Goal: Transaction & Acquisition: Book appointment/travel/reservation

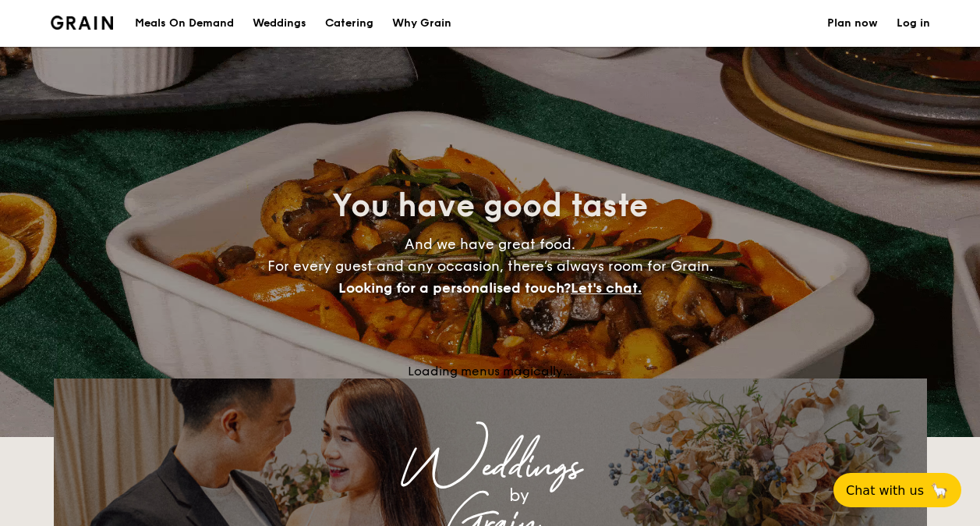
select select
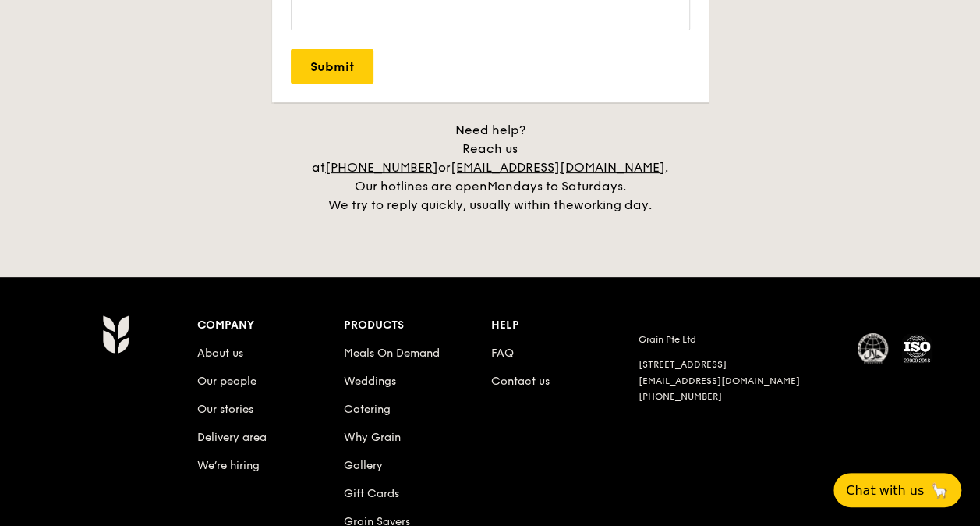
scroll to position [3273, 0]
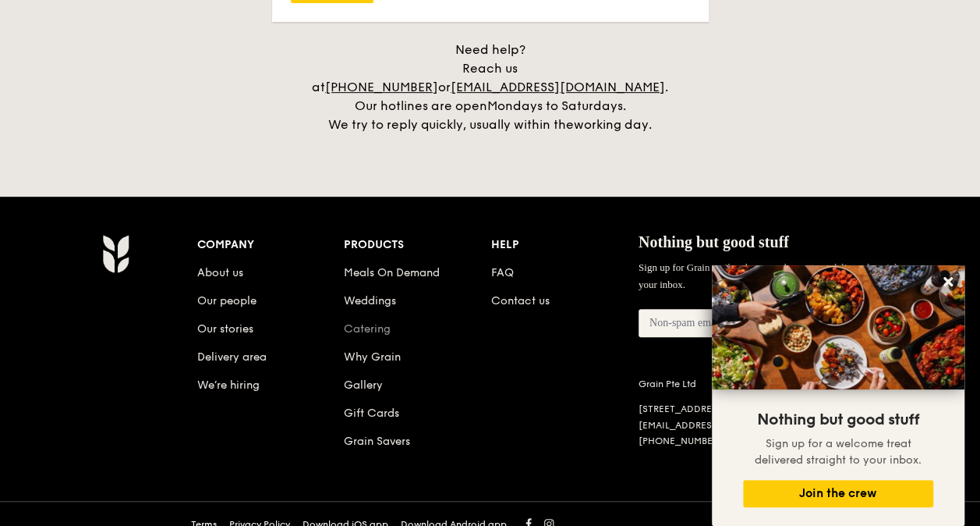
click at [361, 322] on link "Catering" at bounding box center [367, 328] width 47 height 13
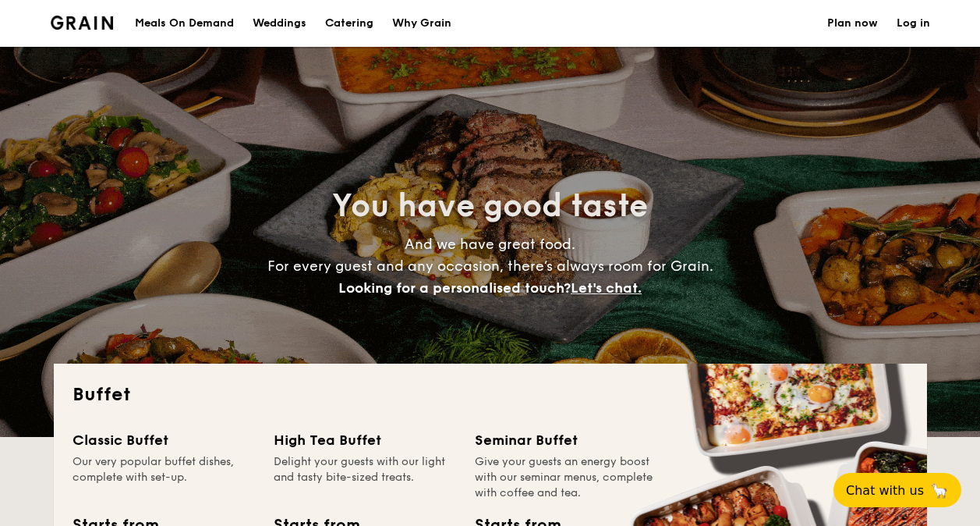
select select
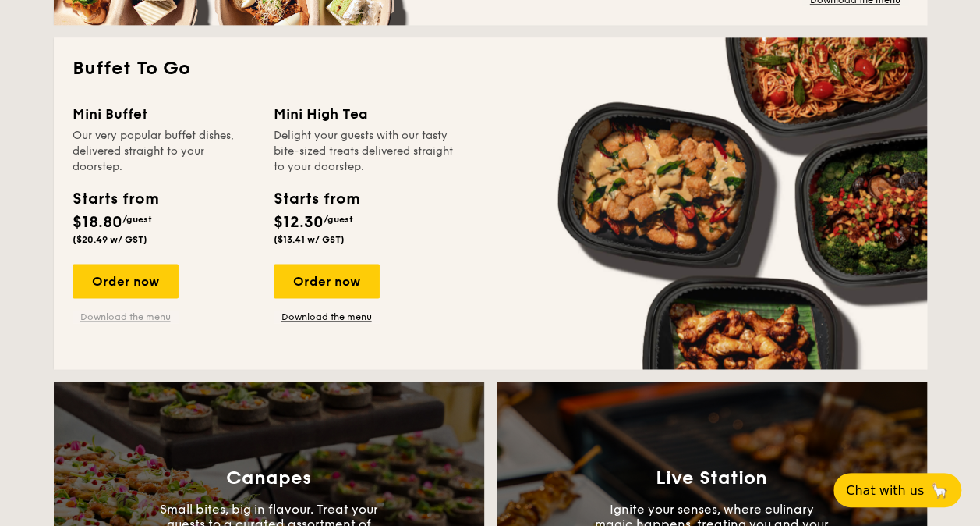
scroll to position [858, 0]
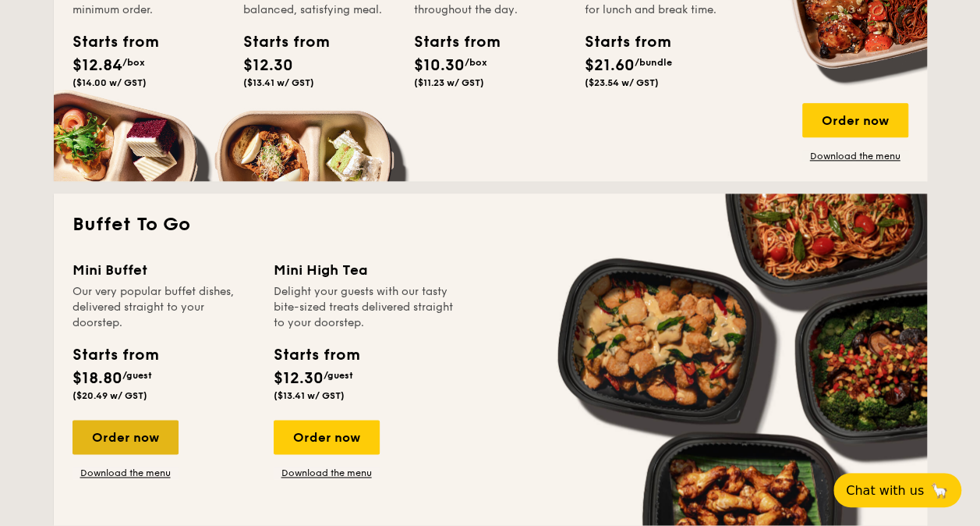
click at [138, 439] on div "Order now" at bounding box center [126, 436] width 106 height 34
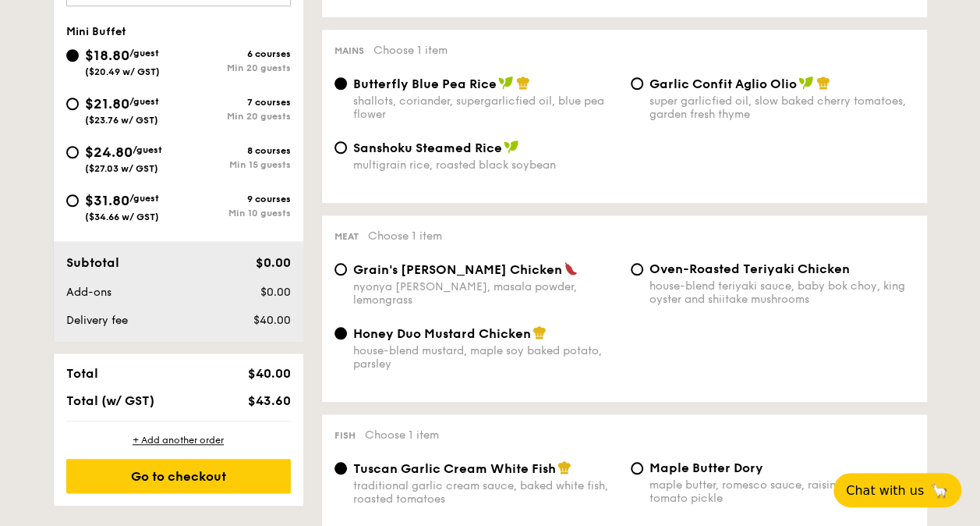
scroll to position [624, 0]
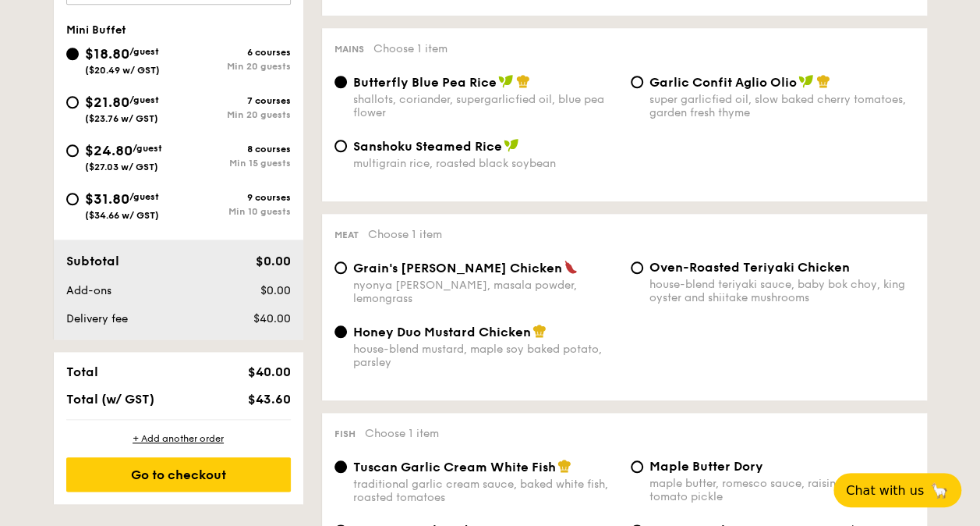
click at [257, 212] on div "Min 10 guests" at bounding box center [235, 211] width 112 height 11
click at [79, 205] on input "$31.80 /guest ($34.66 w/ GST) 9 courses Min 10 guests" at bounding box center [72, 199] width 12 height 12
radio input "true"
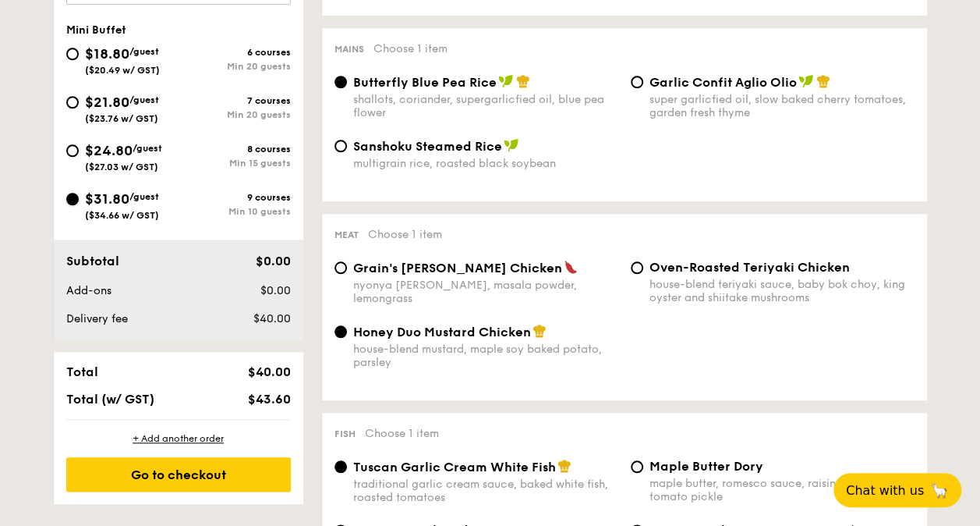
radio input "false"
radio input "true"
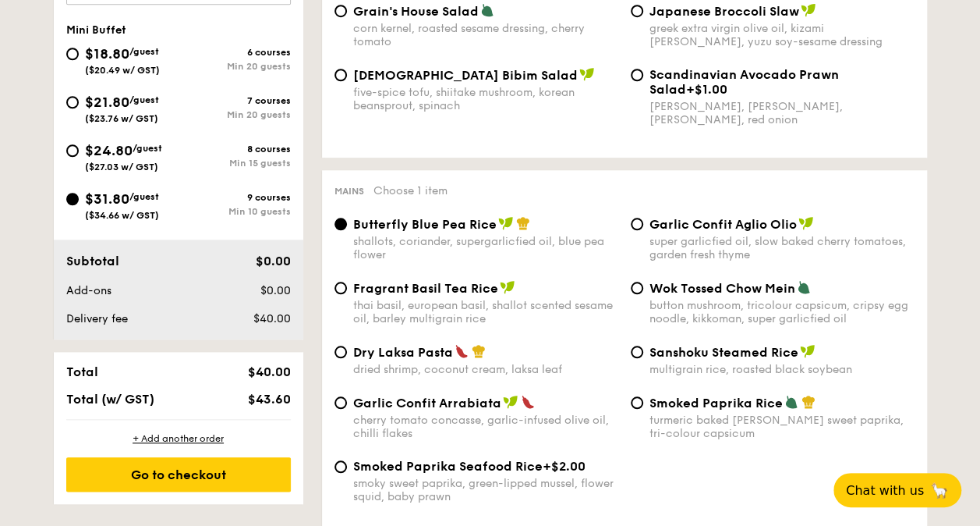
click at [247, 148] on div "8 courses" at bounding box center [235, 148] width 112 height 11
click at [79, 148] on input "$24.80 /guest ($27.03 w/ GST) 8 courses Min 15 guests" at bounding box center [72, 150] width 12 height 12
radio input "true"
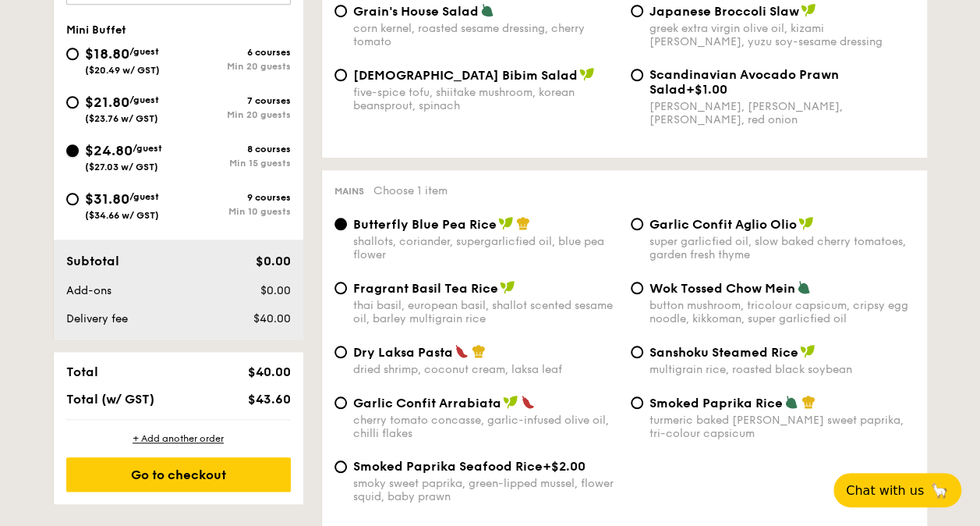
radio input "true"
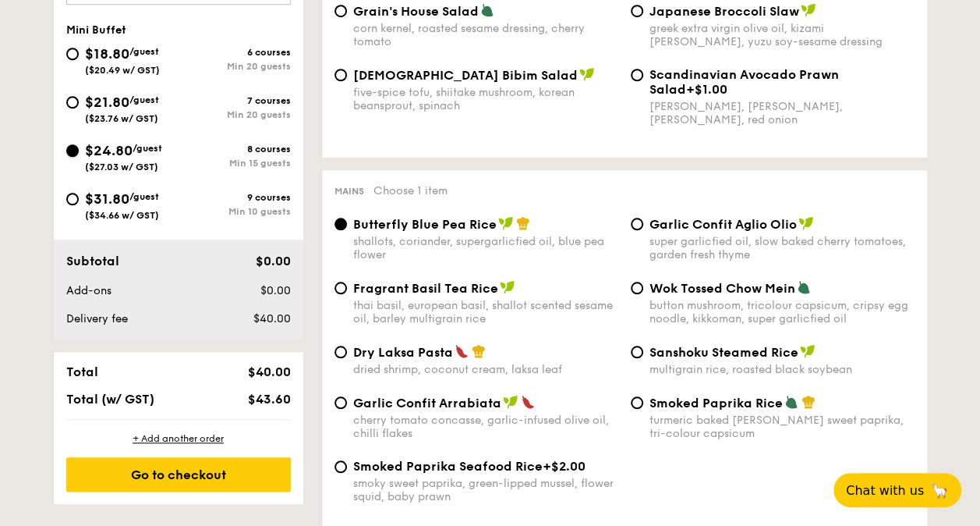
radio input "true"
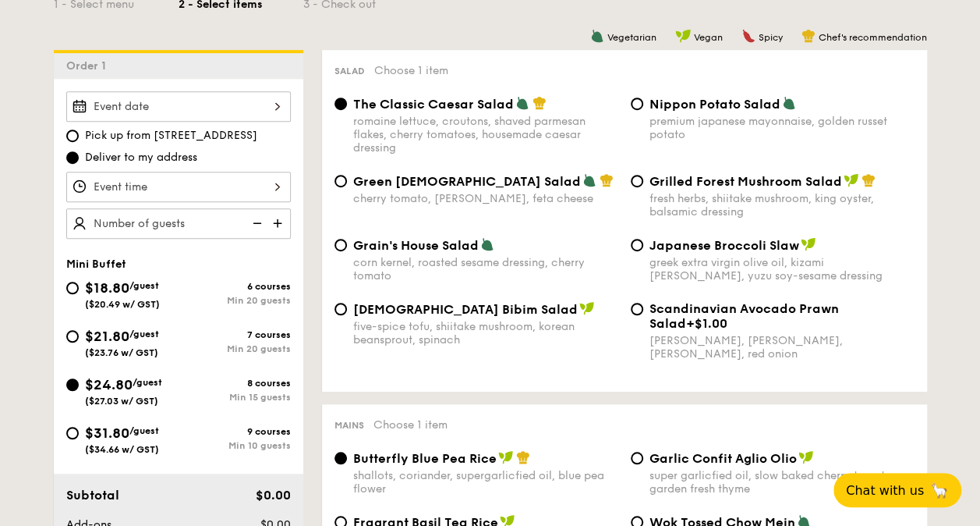
scroll to position [468, 0]
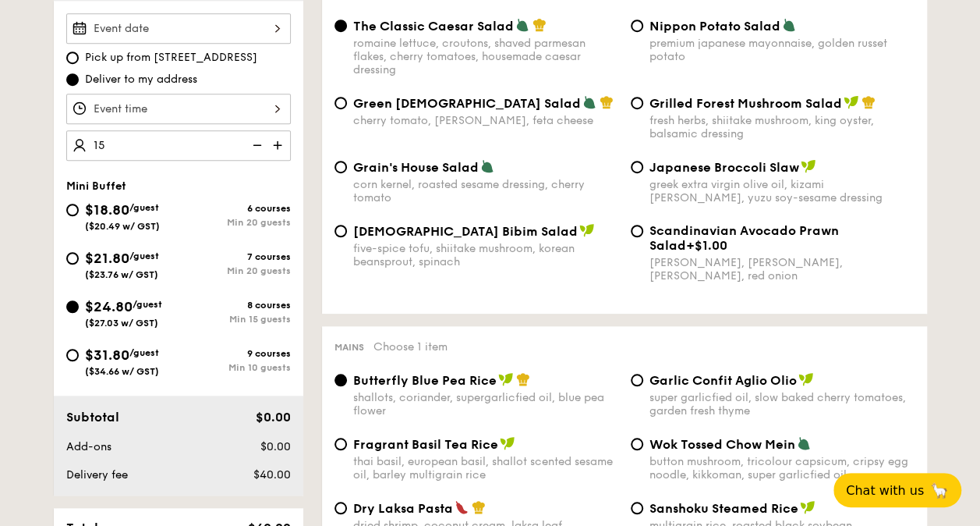
type input "15 guests"
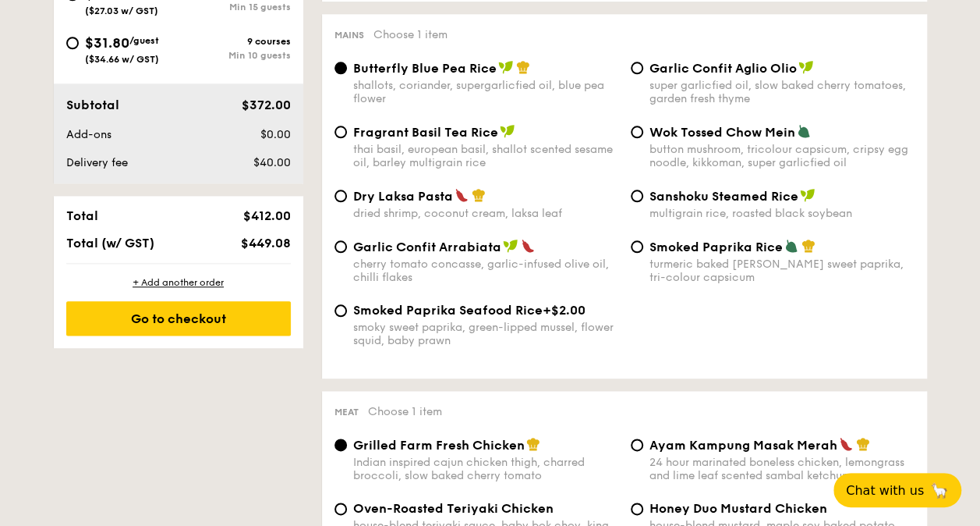
scroll to position [546, 0]
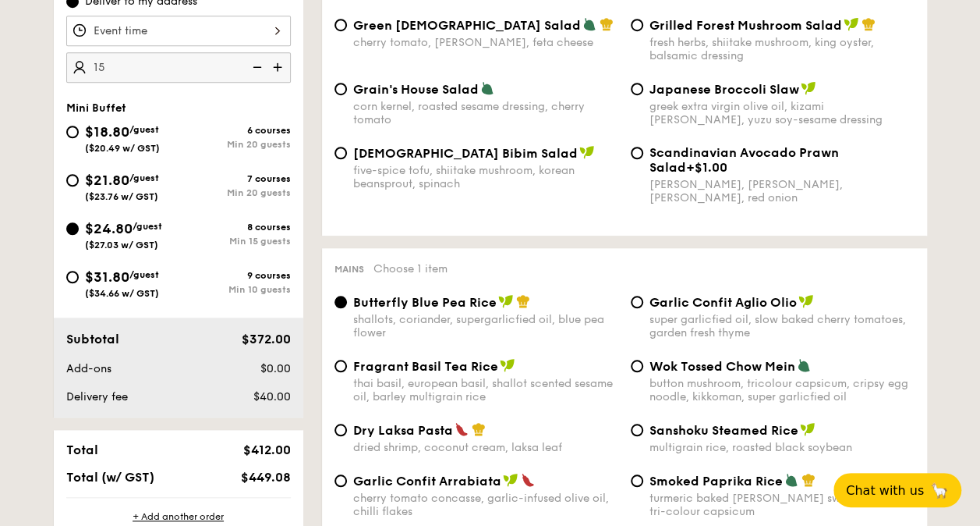
click at [129, 182] on span "$21.80" at bounding box center [107, 180] width 44 height 17
click at [79, 182] on input "$21.80 /guest ($23.76 w/ GST) 7 courses Min 20 guests" at bounding box center [72, 180] width 12 height 12
radio input "true"
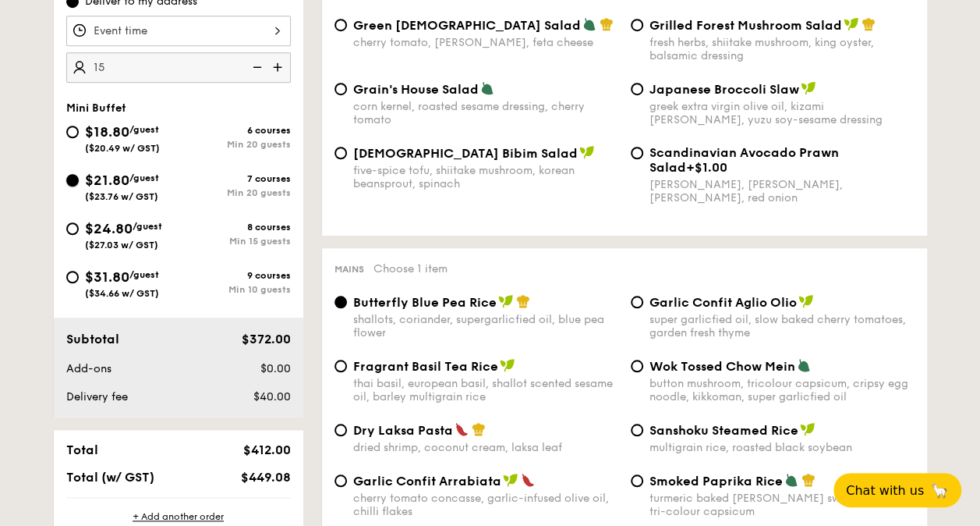
radio input "true"
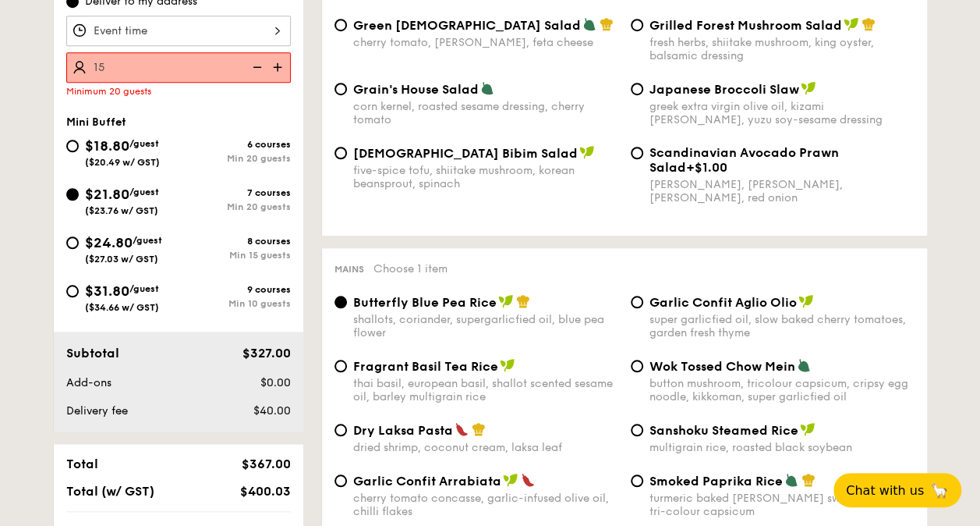
click at [281, 70] on img at bounding box center [278, 67] width 23 height 30
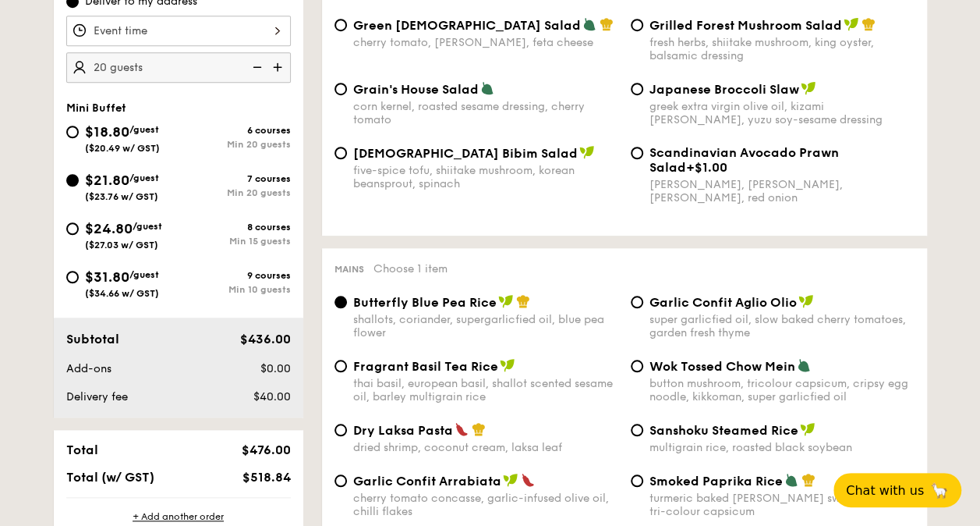
click at [281, 70] on img at bounding box center [278, 67] width 23 height 30
click at [281, 69] on img at bounding box center [278, 67] width 23 height 30
click at [253, 69] on img at bounding box center [255, 67] width 23 height 30
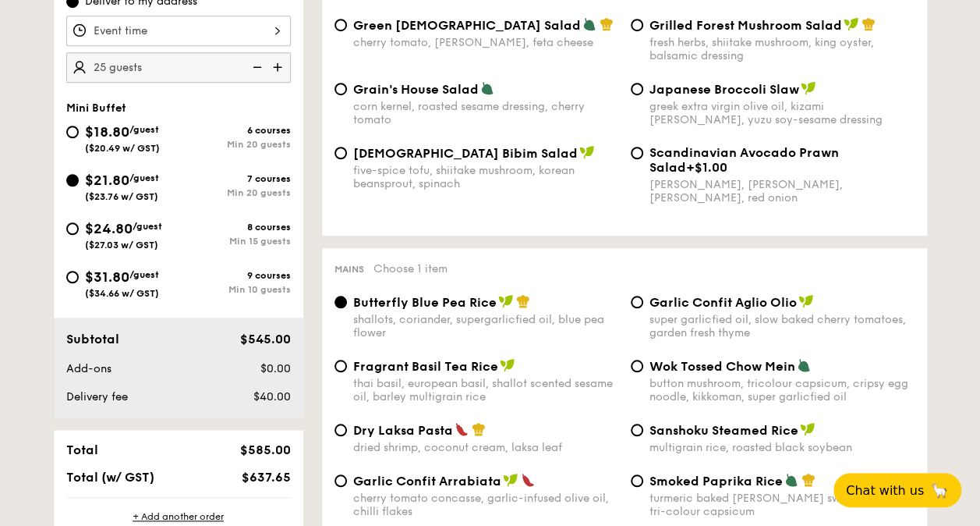
click at [253, 69] on img at bounding box center [255, 67] width 23 height 30
type input "20 guests"
click at [109, 229] on span "$24.80" at bounding box center [109, 228] width 48 height 17
click at [79, 229] on input "$24.80 /guest ($27.03 w/ GST) 8 courses Min 15 guests" at bounding box center [72, 228] width 12 height 12
radio input "true"
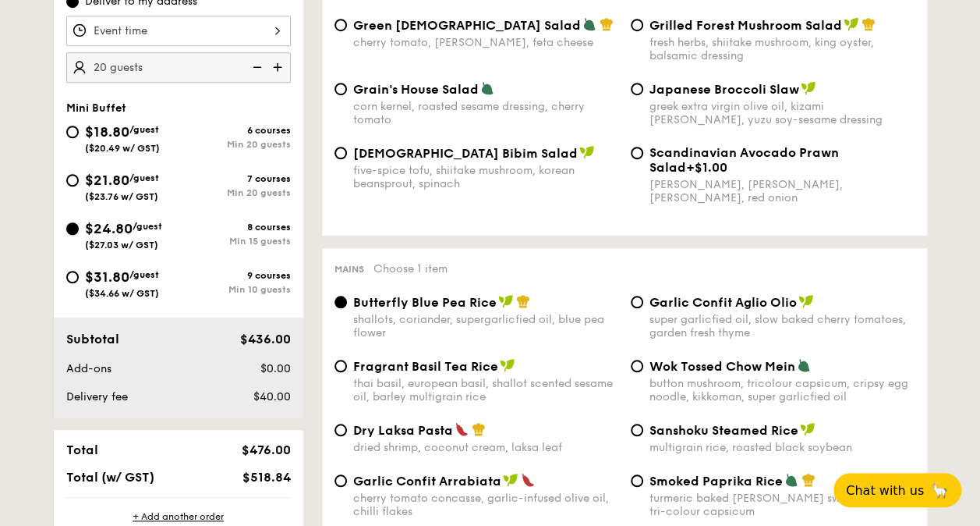
radio input "true"
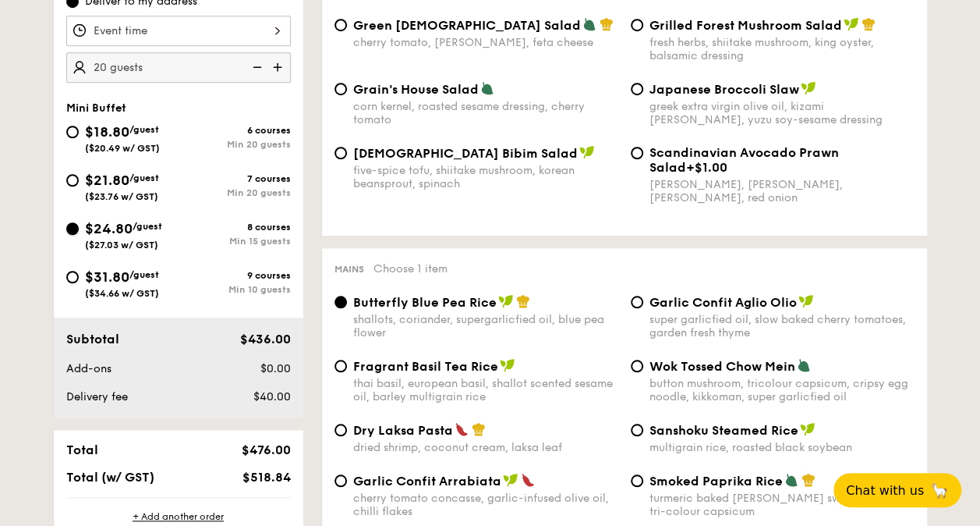
radio input "true"
click at [262, 69] on img at bounding box center [255, 67] width 23 height 30
type input "15 guests"
click at [262, 69] on img at bounding box center [255, 67] width 23 height 30
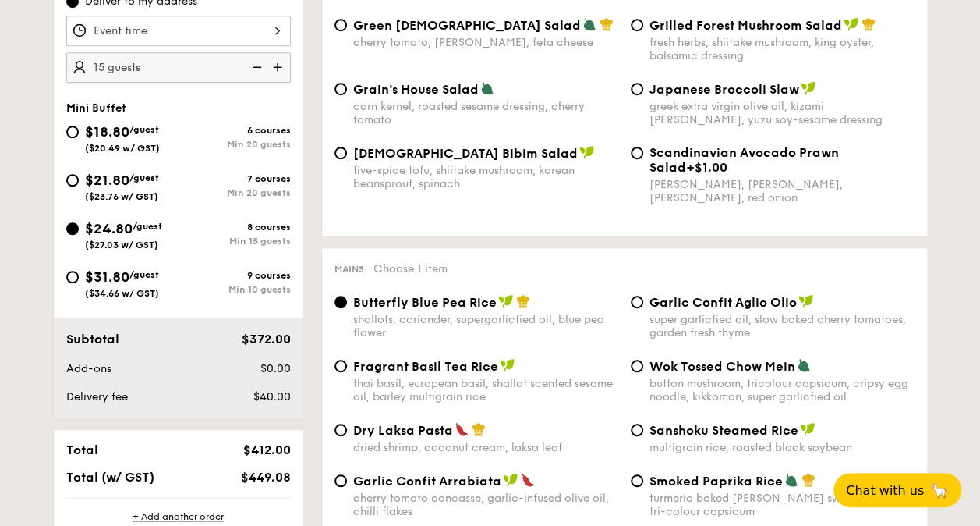
click at [262, 69] on img at bounding box center [255, 67] width 23 height 30
click at [108, 278] on span "$31.80" at bounding box center [107, 276] width 44 height 17
click at [79, 278] on input "$31.80 /guest ($34.66 w/ GST) 9 courses Min 10 guests" at bounding box center [72, 277] width 12 height 12
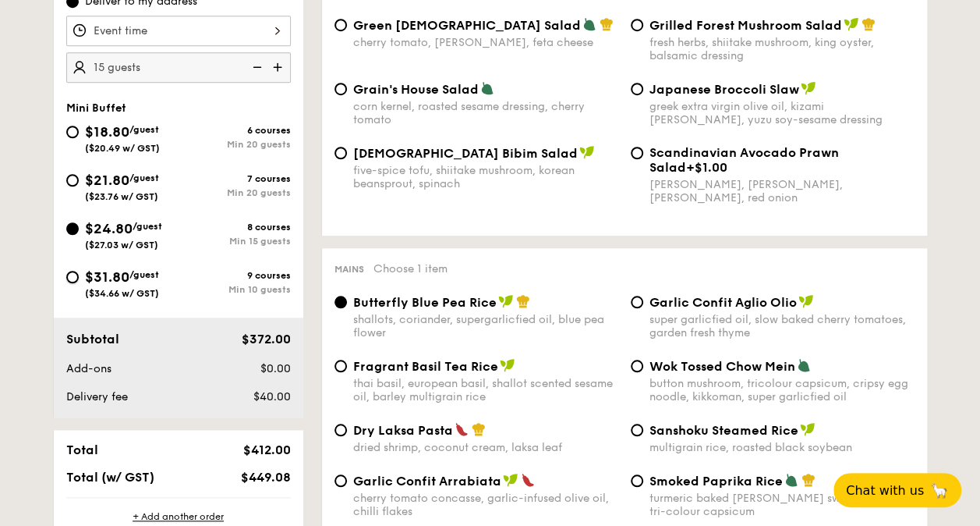
radio input "true"
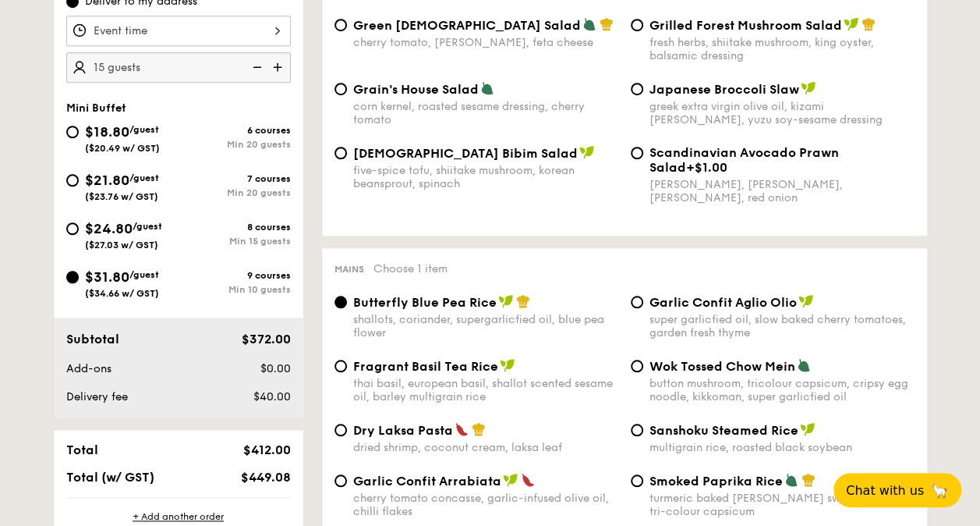
radio input "true"
click at [257, 64] on img at bounding box center [255, 67] width 23 height 30
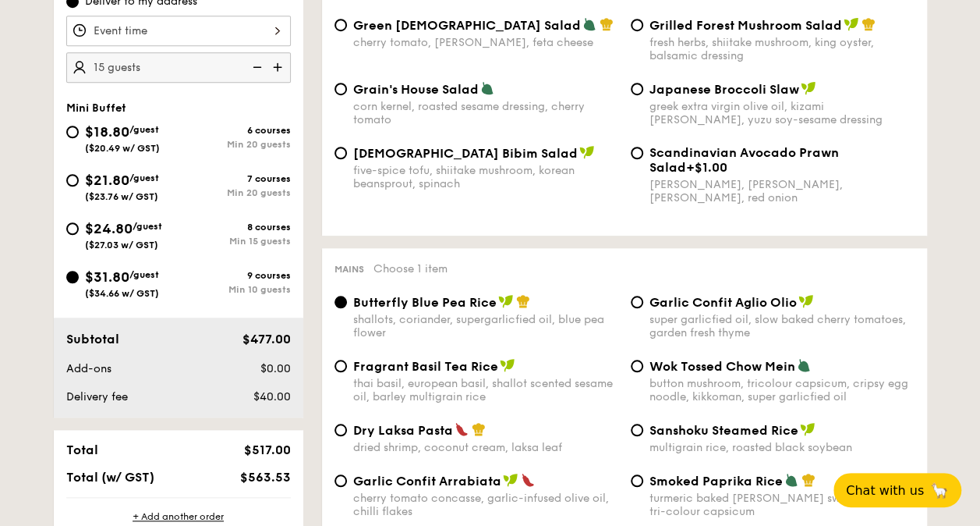
type input "10 guests"
click at [257, 64] on img at bounding box center [255, 67] width 23 height 30
click at [133, 223] on span "$24.80" at bounding box center [109, 228] width 48 height 17
click at [79, 223] on input "$24.80 /guest ($27.03 w/ GST) 8 courses Min 15 guests" at bounding box center [72, 228] width 12 height 12
radio input "true"
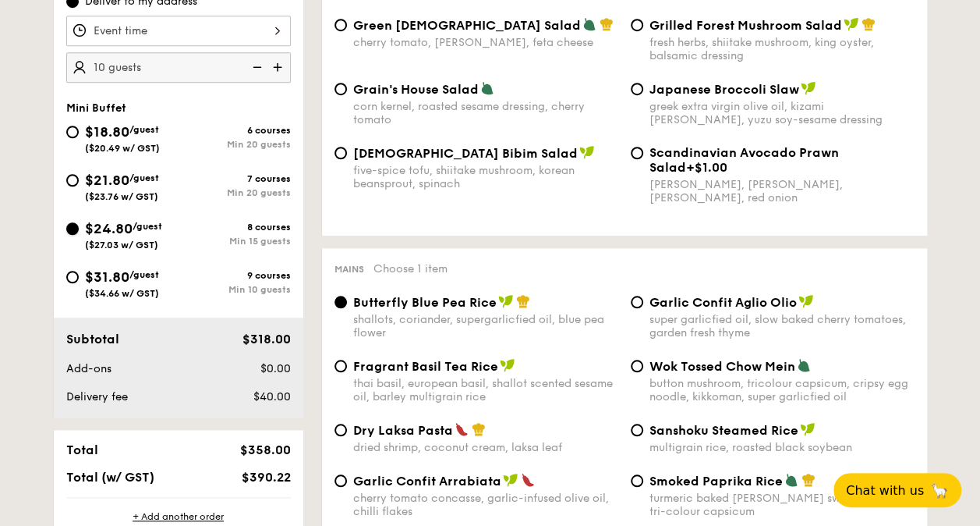
radio input "true"
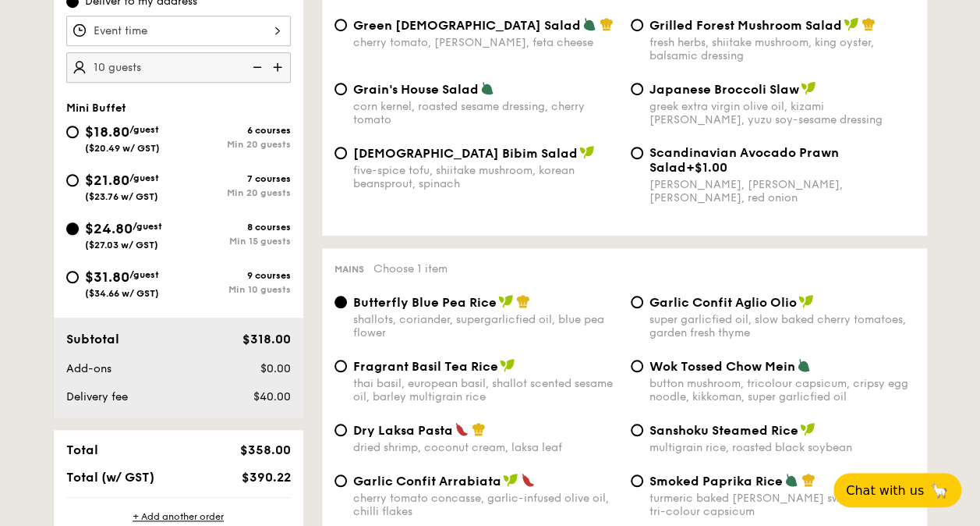
radio input "true"
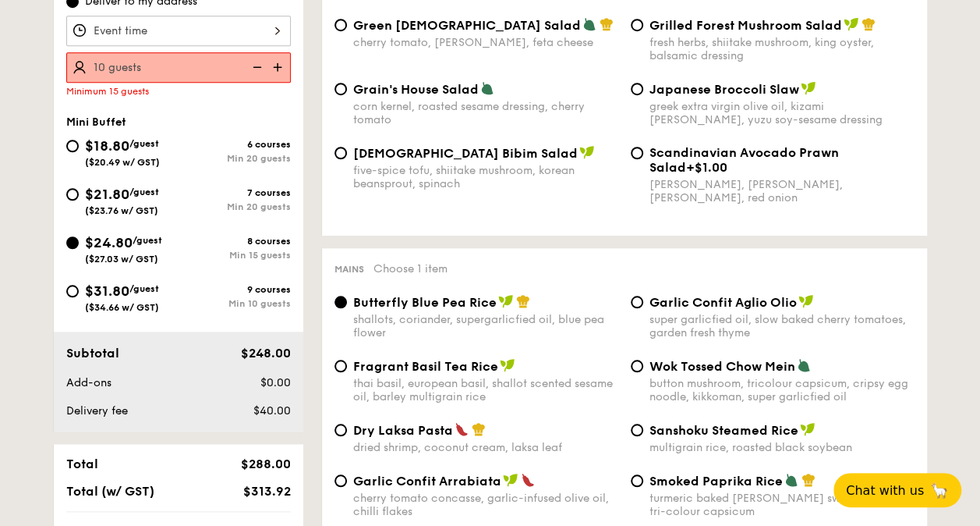
click at [278, 62] on img at bounding box center [278, 67] width 23 height 30
type input "15 guests"
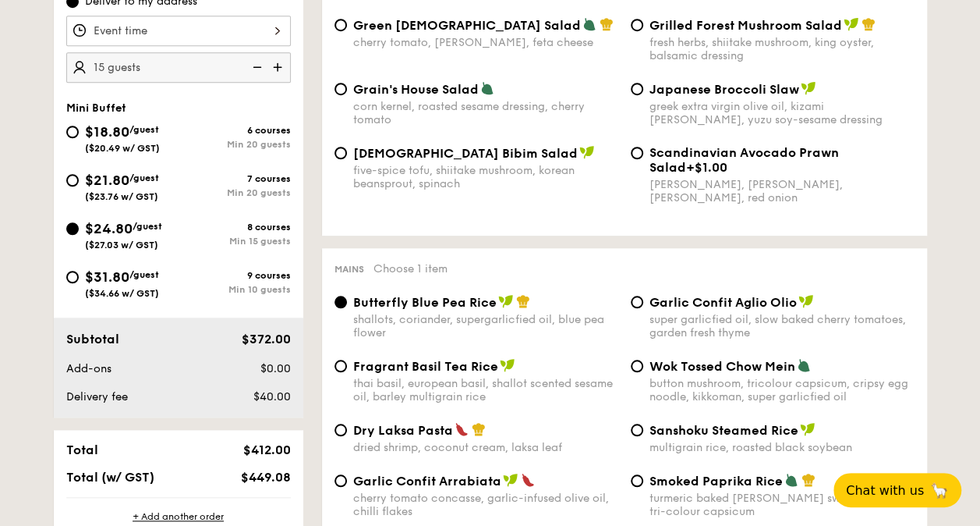
click at [254, 68] on img at bounding box center [255, 67] width 23 height 30
click at [125, 281] on span "$31.80" at bounding box center [107, 276] width 44 height 17
click at [79, 281] on input "$31.80 /guest ($34.66 w/ GST) 9 courses Min 10 guests" at bounding box center [72, 277] width 12 height 12
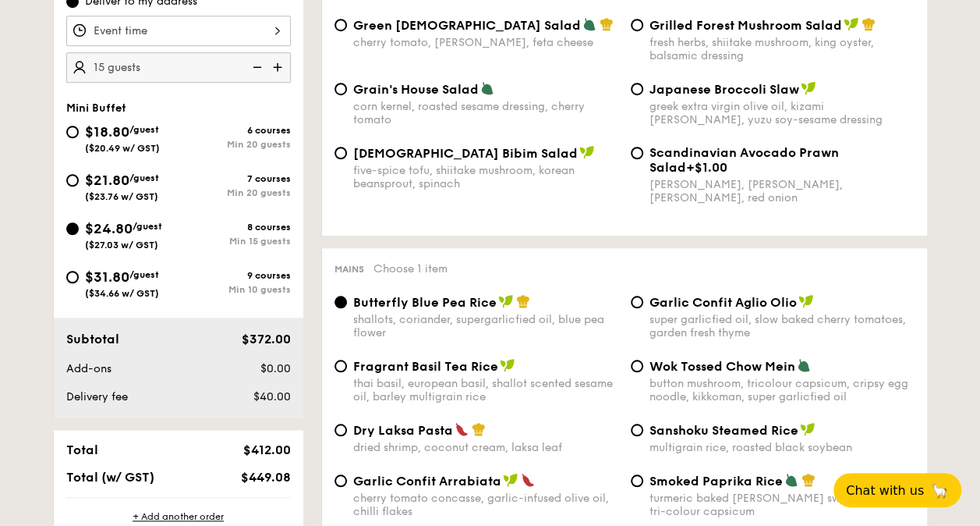
radio input "true"
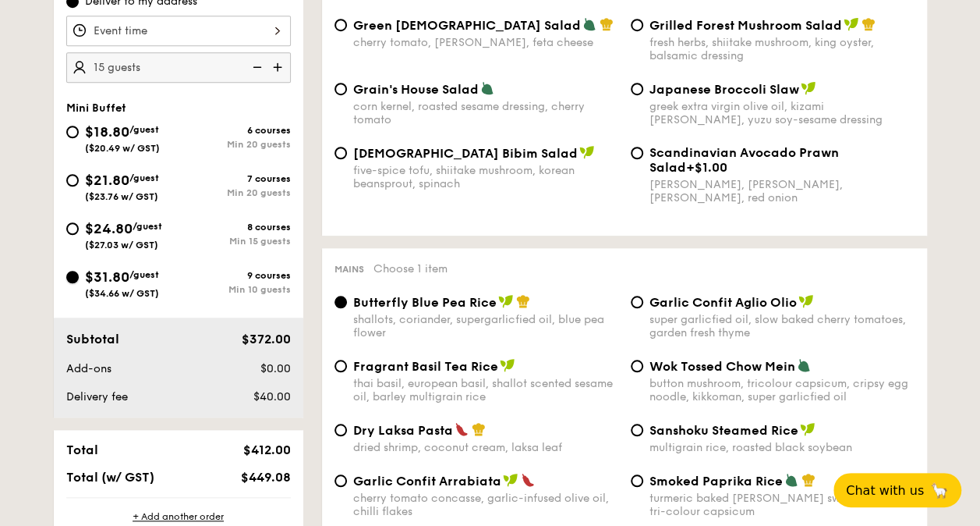
radio input "true"
click at [251, 67] on img at bounding box center [255, 67] width 23 height 30
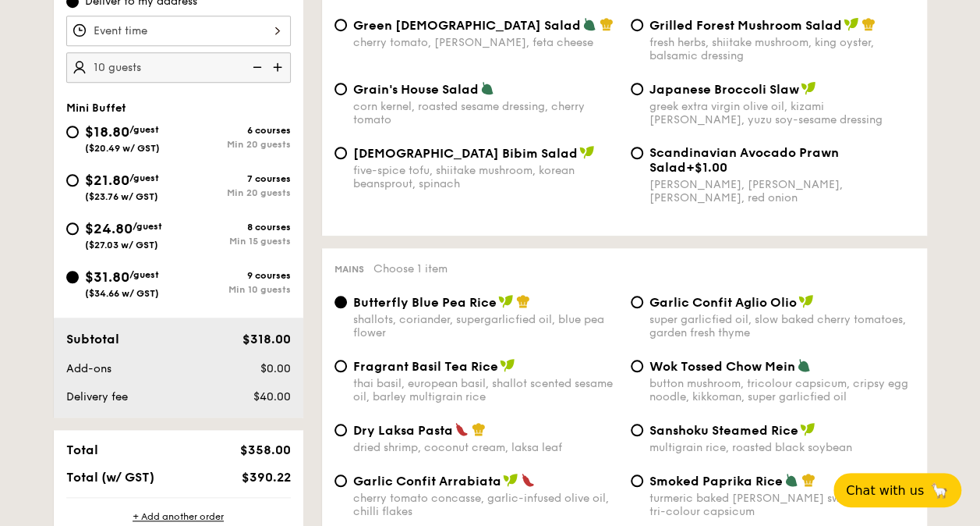
click at [274, 62] on img at bounding box center [278, 67] width 23 height 30
click at [257, 65] on img at bounding box center [255, 67] width 23 height 30
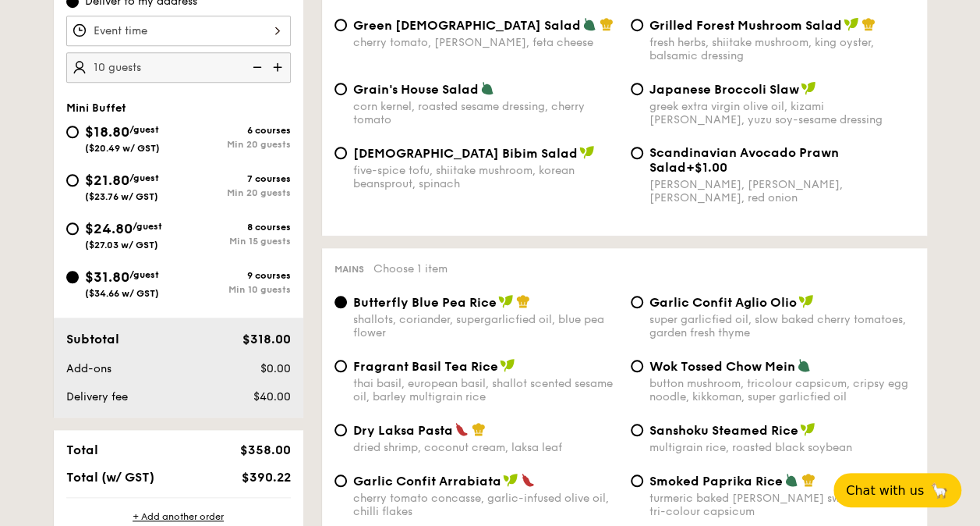
click at [257, 65] on img at bounding box center [255, 67] width 23 height 30
click at [102, 66] on input "10" at bounding box center [178, 67] width 225 height 30
drag, startPoint x: 104, startPoint y: 66, endPoint x: 119, endPoint y: 66, distance: 14.0
click at [105, 66] on input "10" at bounding box center [178, 67] width 225 height 30
click at [119, 66] on input "10" at bounding box center [178, 67] width 225 height 30
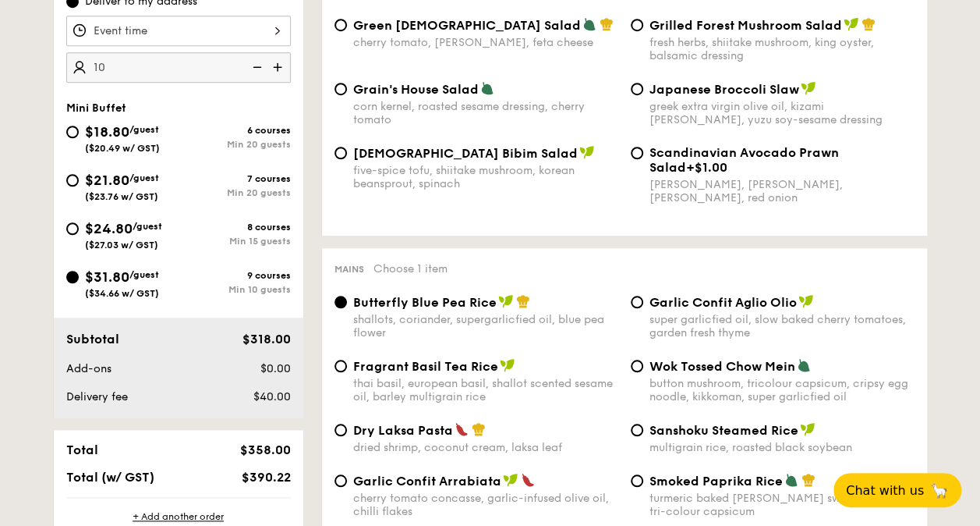
click at [124, 65] on input "10" at bounding box center [178, 67] width 225 height 30
type input "12 guests"
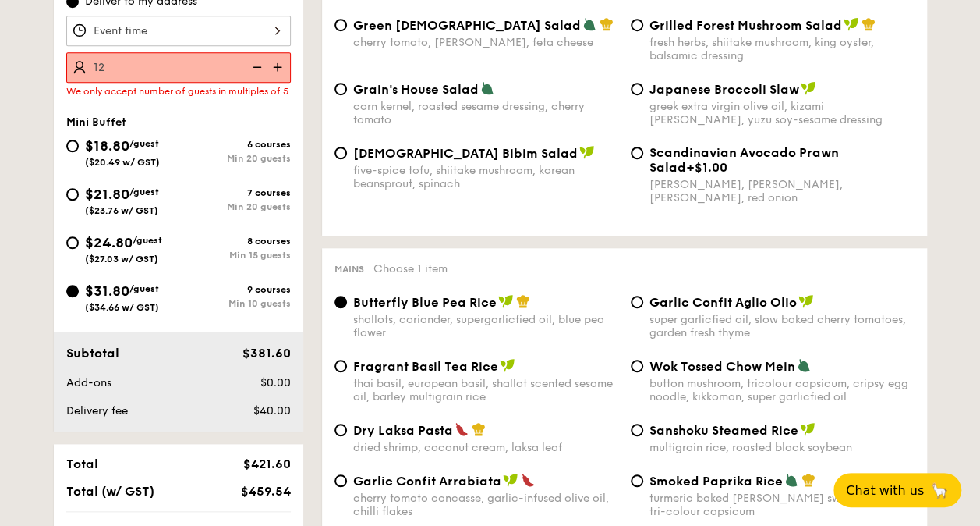
click at [90, 251] on span "$24.80" at bounding box center [109, 242] width 48 height 17
click at [79, 249] on input "$24.80 /guest ($27.03 w/ GST) 8 courses Min 15 guests" at bounding box center [72, 242] width 12 height 12
radio input "true"
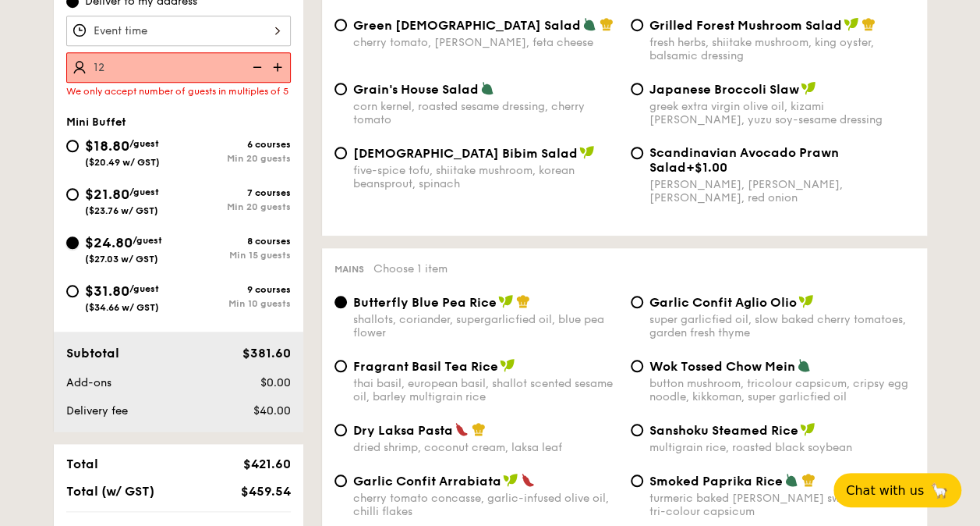
radio input "true"
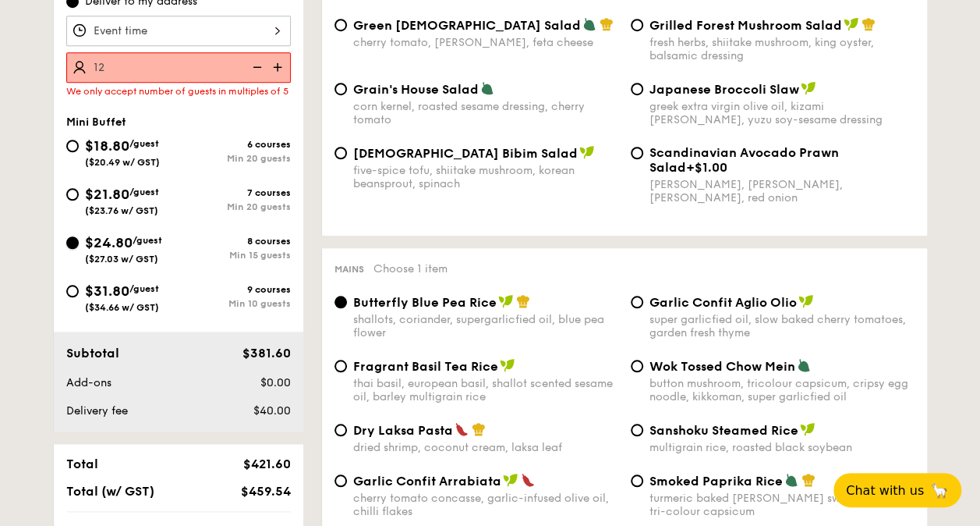
radio input "true"
click at [259, 59] on img at bounding box center [255, 67] width 23 height 30
type input "15 guests"
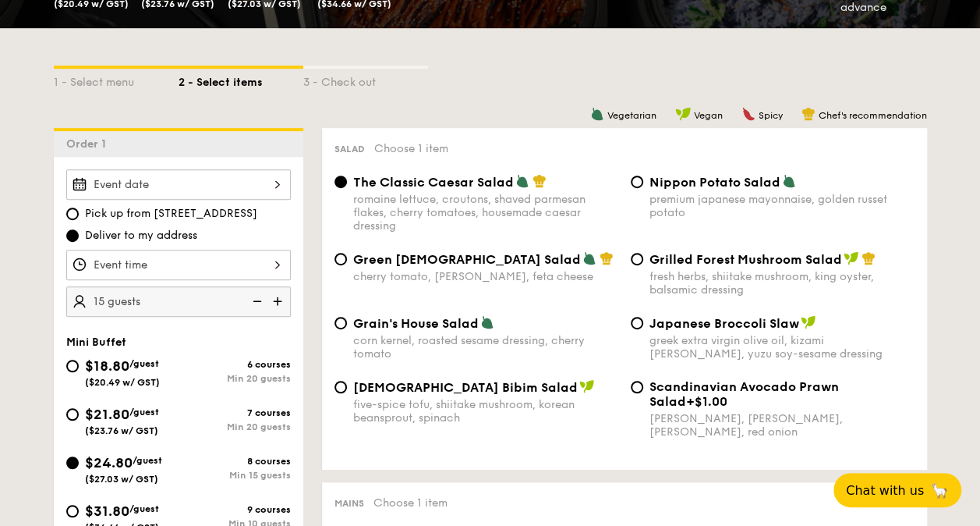
scroll to position [390, 0]
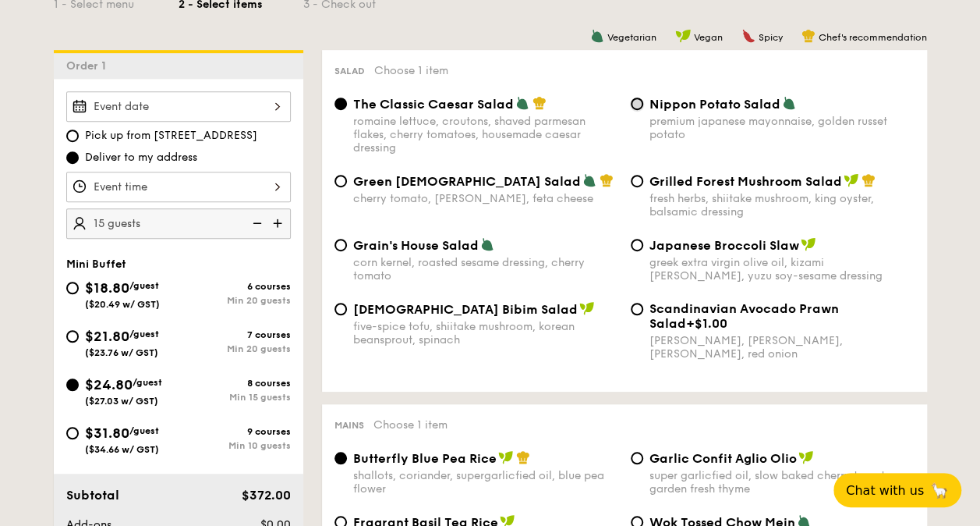
click at [641, 104] on input "Nippon Potato Salad premium japanese mayonnaise, golden russet potato" at bounding box center [637, 103] width 12 height 12
radio input "true"
click at [368, 181] on span "Green Goddess Salad" at bounding box center [467, 181] width 228 height 15
click at [347, 181] on input "Green Goddess Salad cherry tomato, dill, feta cheese" at bounding box center [340, 181] width 12 height 12
radio input "true"
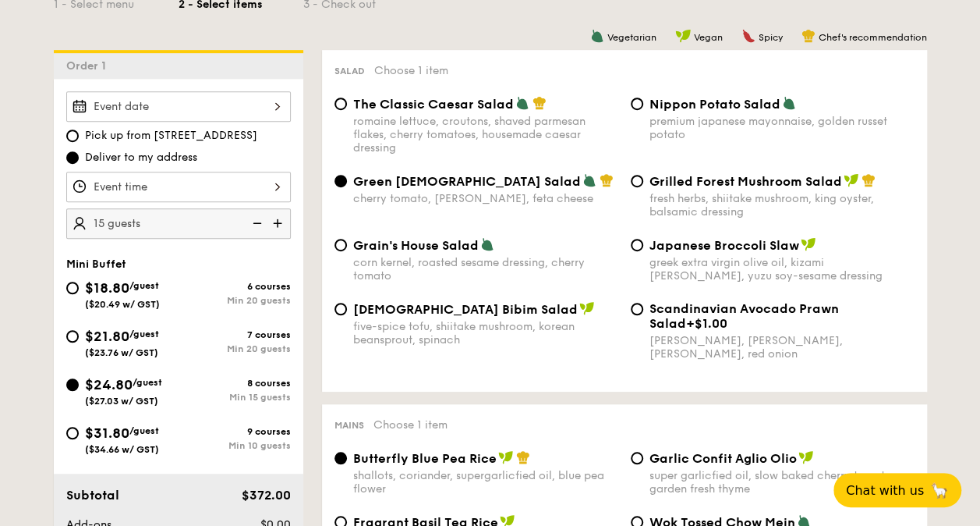
click at [390, 253] on span "Grain's House Salad" at bounding box center [416, 245] width 126 height 15
click at [347, 251] on input "Grain's House Salad corn kernel, roasted sesame dressing, cherry tomato" at bounding box center [340, 245] width 12 height 12
radio input "true"
click at [440, 111] on span "The Classic Caesar Salad" at bounding box center [433, 104] width 161 height 15
click at [347, 110] on input "The Classic Caesar Salad romaine lettuce, croutons, shaved parmesan flakes, che…" at bounding box center [340, 103] width 12 height 12
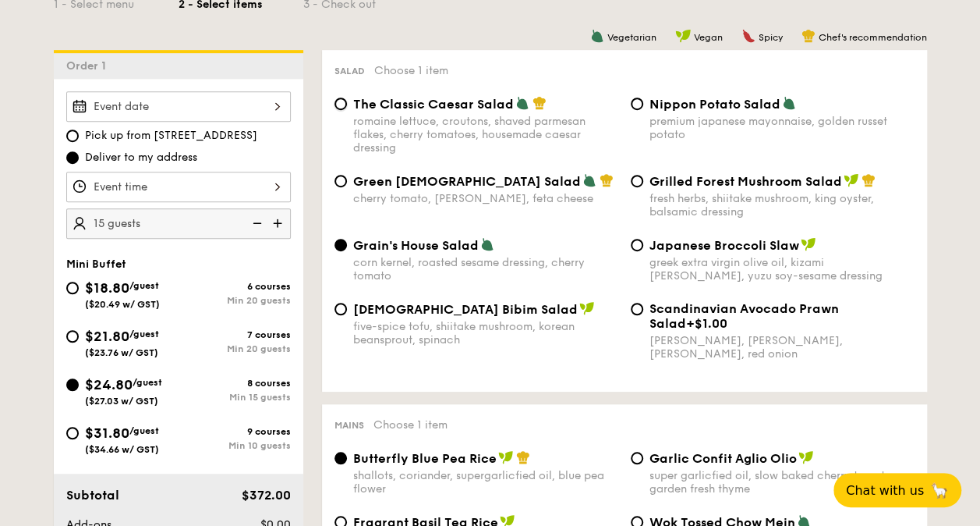
radio input "true"
click at [708, 202] on div "fresh herbs, shiitake mushroom, king oyster, balsamic dressing" at bounding box center [781, 205] width 265 height 27
click at [593, 246] on div "Grain's House Salad" at bounding box center [485, 245] width 265 height 16
click at [347, 246] on input "Grain's House Salad corn kernel, roasted sesame dressing, cherry tomato" at bounding box center [340, 245] width 12 height 12
radio input "true"
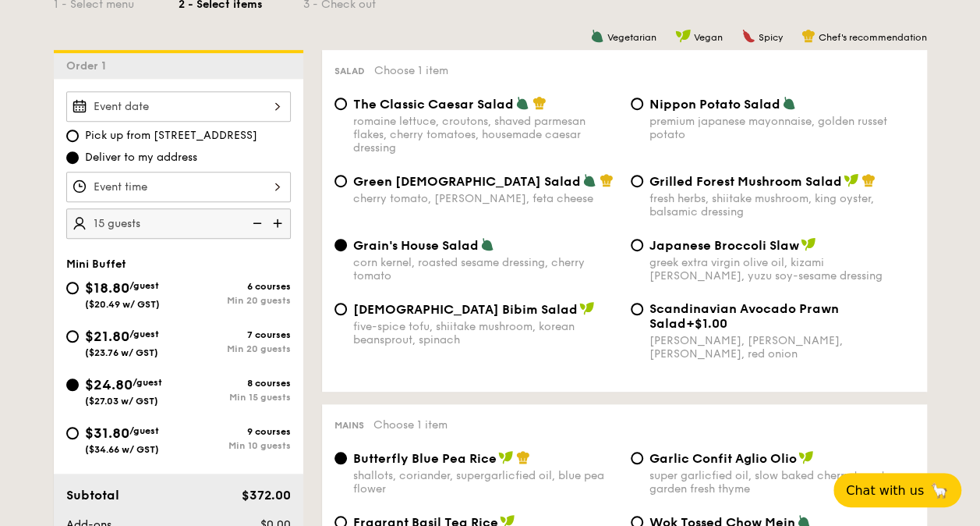
click at [738, 260] on div "greek extra virgin olive oil, kizami nori, ginger, yuzu soy-sesame dressing" at bounding box center [781, 269] width 265 height 27
click at [643, 251] on input "Japanese Broccoli Slaw greek extra virgin olive oil, kizami nori, ginger, yuzu …" at bounding box center [637, 245] width 12 height 12
radio input "true"
click at [414, 112] on div "The Classic Caesar Salad romaine lettuce, croutons, shaved parmesan flakes, che…" at bounding box center [485, 125] width 265 height 58
click at [347, 110] on input "The Classic Caesar Salad romaine lettuce, croutons, shaved parmesan flakes, che…" at bounding box center [340, 103] width 12 height 12
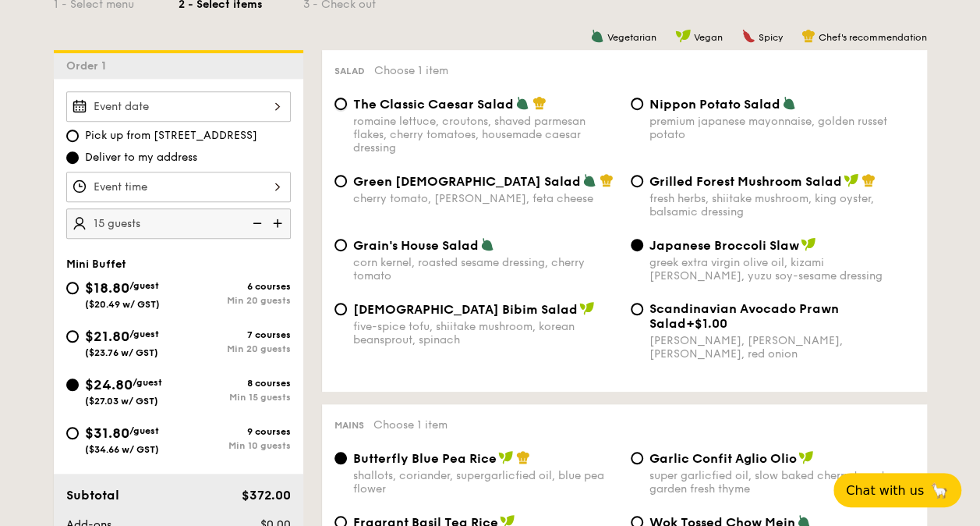
radio input "true"
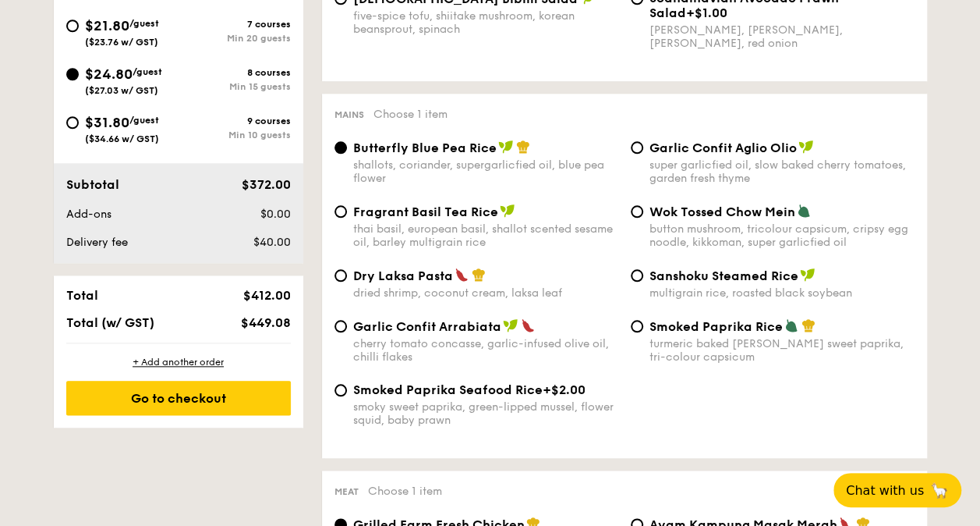
scroll to position [702, 0]
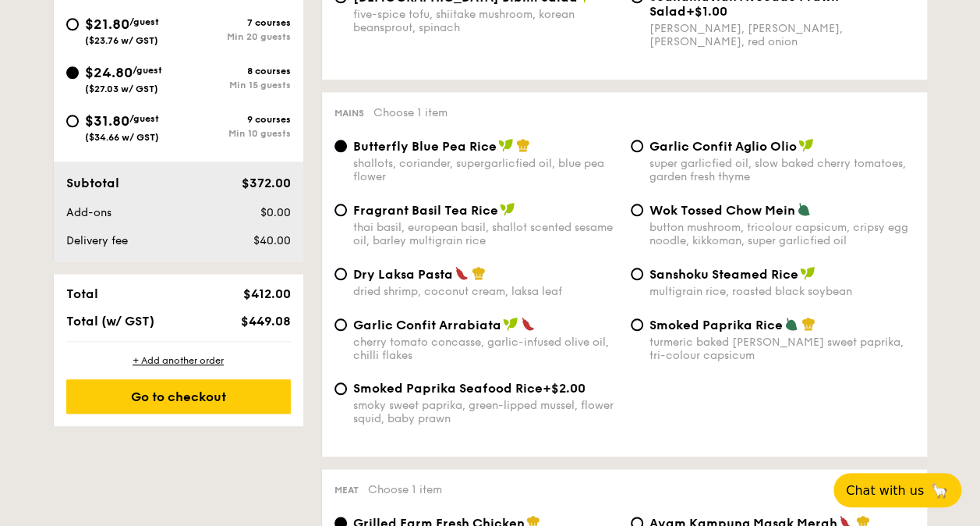
click at [438, 286] on div "Dry Laksa Pasta dried shrimp, coconut cream, laksa leaf" at bounding box center [485, 282] width 265 height 32
click at [347, 280] on input "Dry Laksa Pasta dried shrimp, coconut cream, laksa leaf" at bounding box center [340, 273] width 12 height 12
radio input "true"
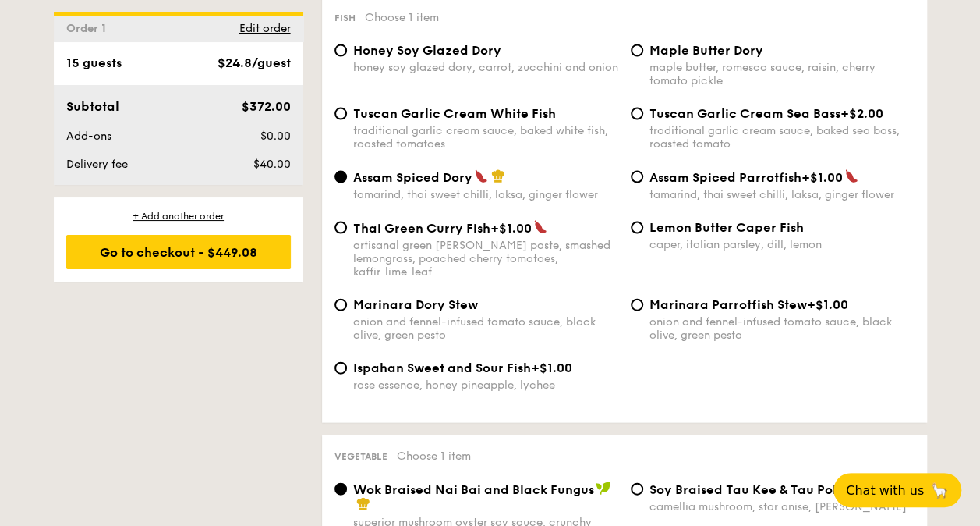
scroll to position [1559, 0]
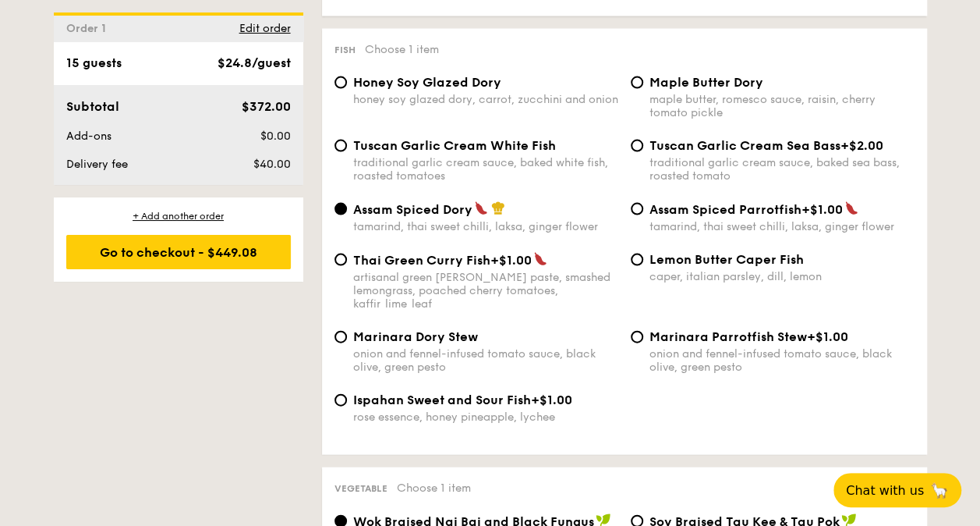
click at [708, 111] on div "maple butter, romesco sauce, raisin, cherry tomato pickle" at bounding box center [781, 106] width 265 height 27
click at [643, 89] on input "Maple Butter Dory maple butter, romesco sauce, raisin, cherry tomato pickle" at bounding box center [637, 82] width 12 height 12
radio input "true"
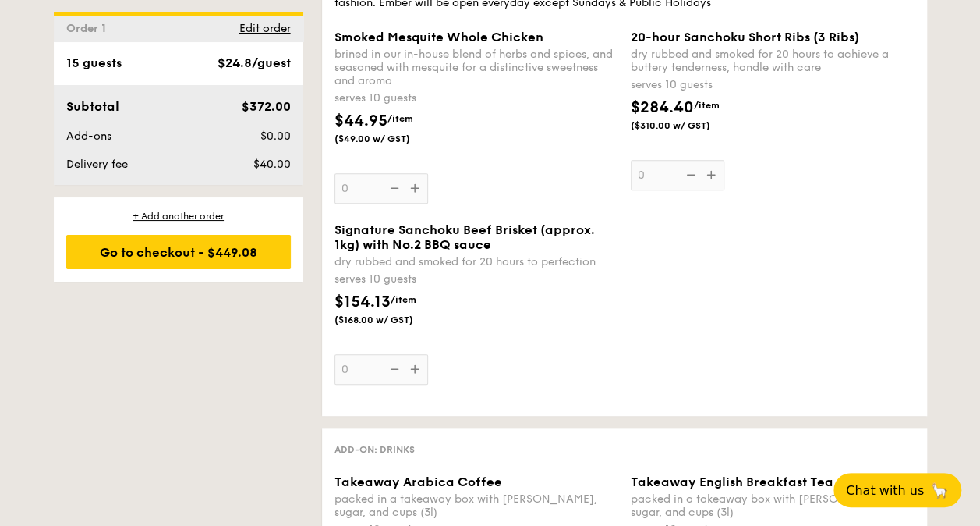
scroll to position [3275, 0]
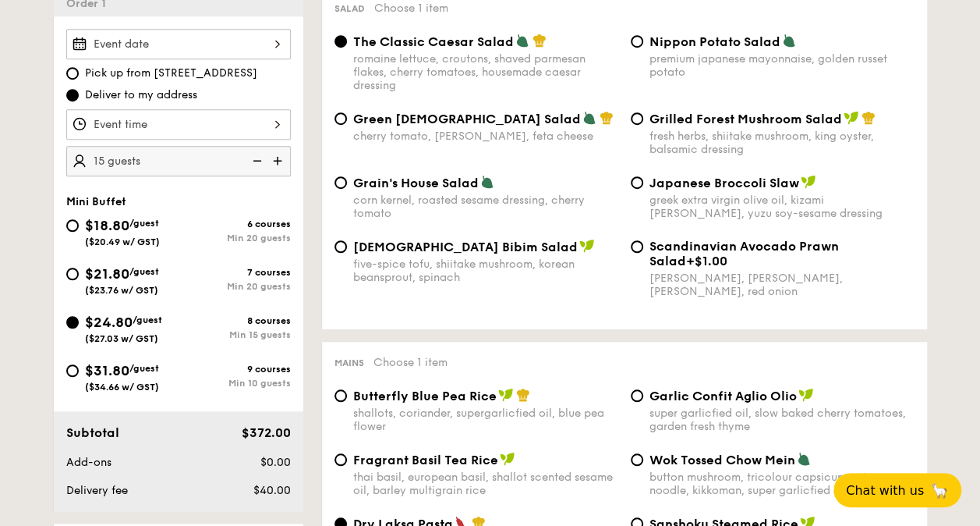
scroll to position [312, 0]
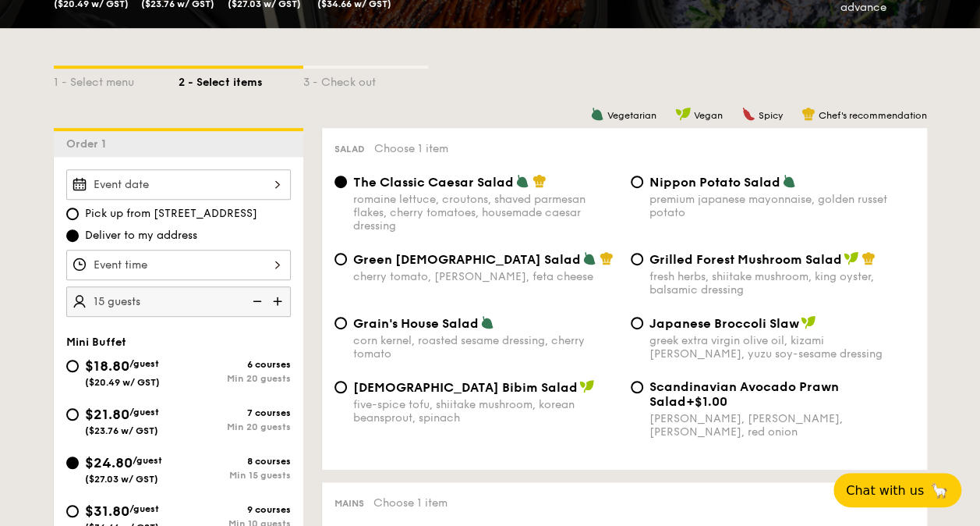
click at [207, 188] on div at bounding box center [178, 184] width 225 height 30
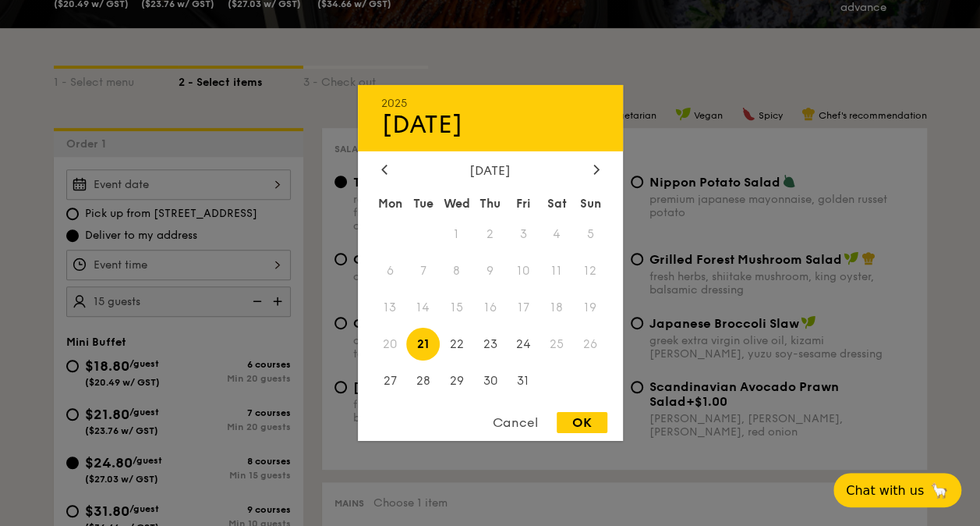
click at [590, 341] on span "26" at bounding box center [591, 344] width 34 height 34
click at [590, 340] on span "26" at bounding box center [591, 344] width 34 height 34
drag, startPoint x: 590, startPoint y: 340, endPoint x: 602, endPoint y: 349, distance: 15.0
click at [602, 349] on span "26" at bounding box center [591, 344] width 34 height 34
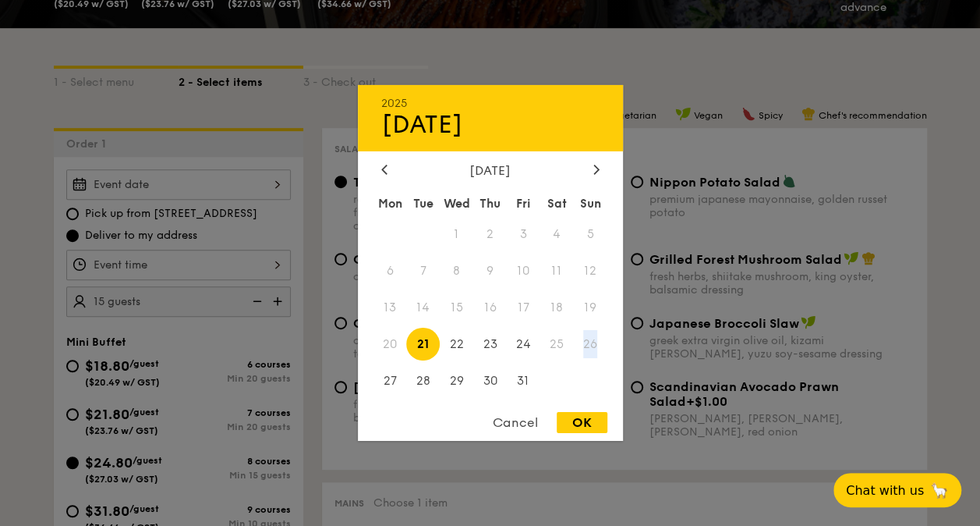
click at [589, 348] on span "26" at bounding box center [591, 344] width 34 height 34
click at [53, 299] on div at bounding box center [490, 263] width 980 height 526
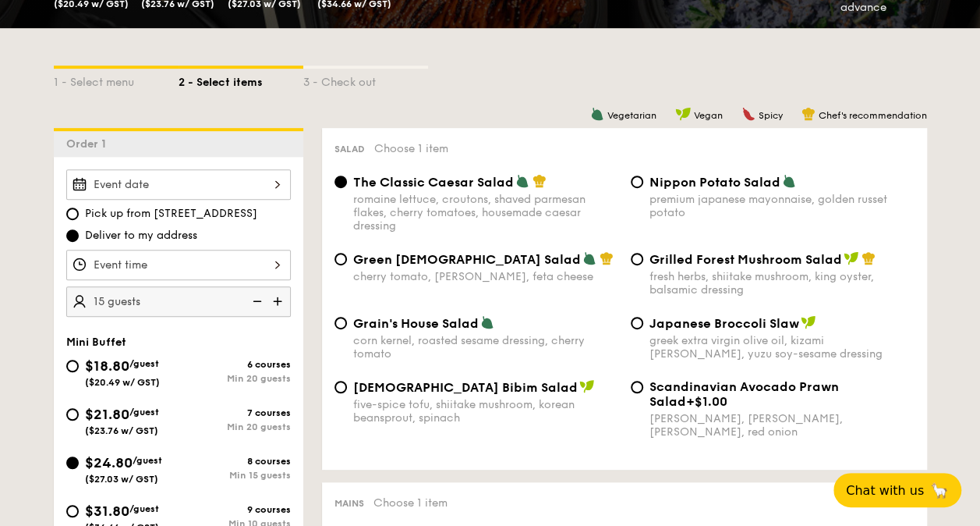
click at [245, 188] on div at bounding box center [178, 184] width 225 height 30
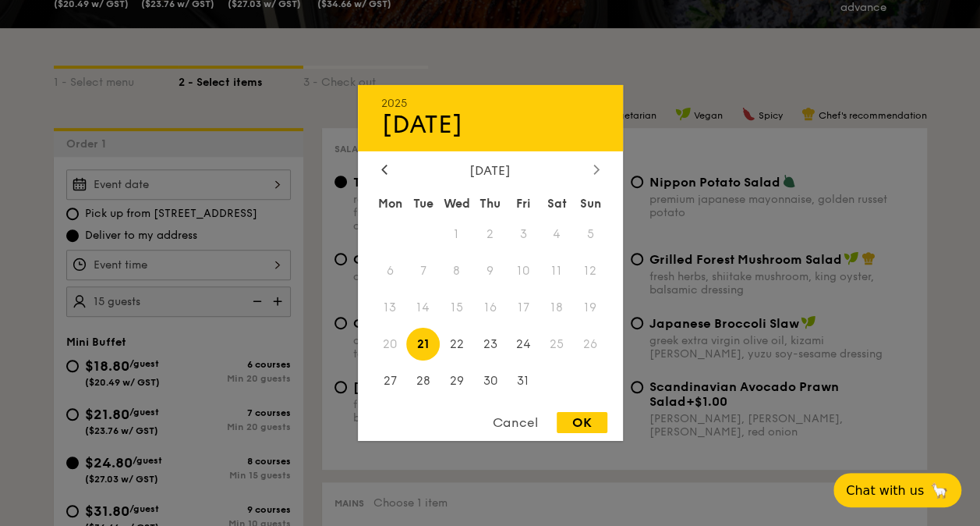
click at [591, 170] on div at bounding box center [596, 170] width 14 height 15
click at [596, 179] on div "November 2025 Mon Tue Wed Thu Fri Sat Sun 1 2 3 4 5 6 7 8 9 10 11 12 13 14 15 1…" at bounding box center [490, 281] width 265 height 237
click at [594, 175] on div at bounding box center [596, 170] width 14 height 15
click at [379, 172] on div at bounding box center [384, 170] width 14 height 15
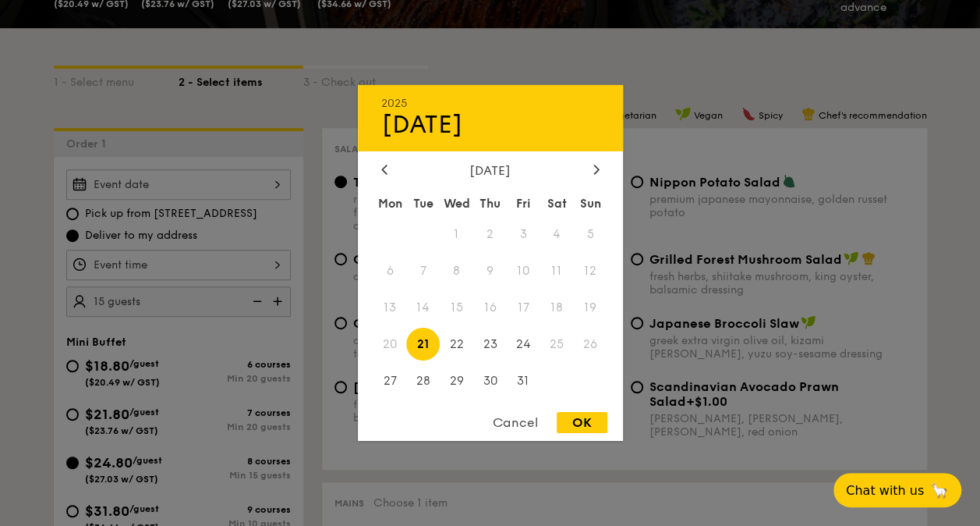
click at [503, 429] on div "Cancel" at bounding box center [515, 422] width 76 height 21
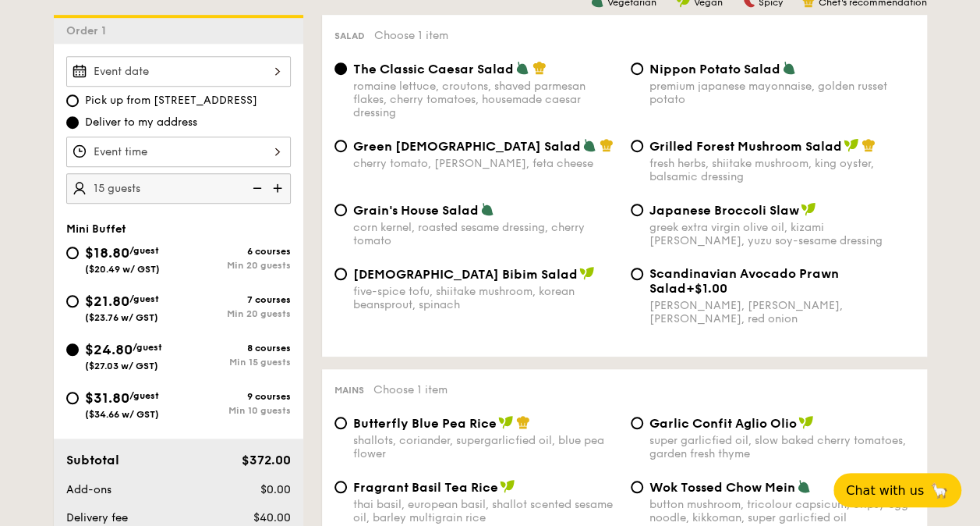
scroll to position [390, 0]
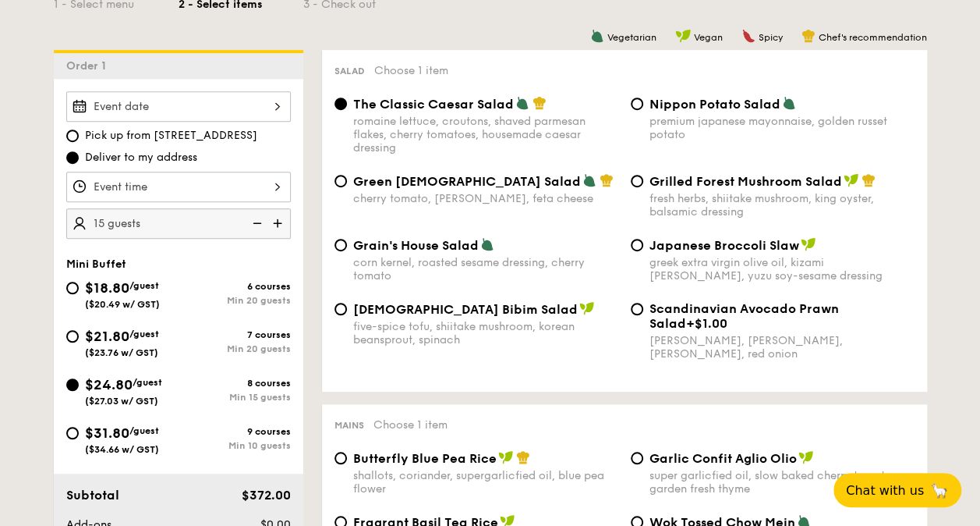
click at [72, 143] on div "Pick up from 5 Burn Road #05-01 Deliver to my address" at bounding box center [178, 146] width 225 height 37
click at [72, 137] on input "Pick up from 5 Burn Road #05-01" at bounding box center [72, 135] width 12 height 12
radio input "true"
click at [182, 115] on div at bounding box center [178, 106] width 225 height 30
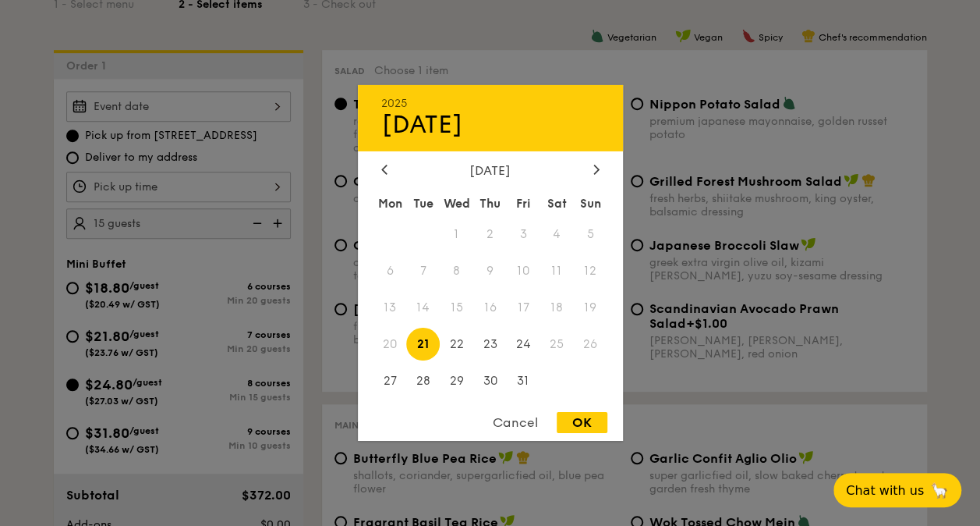
click at [182, 115] on div at bounding box center [490, 263] width 980 height 526
click at [159, 111] on div "2025 Oct 21 October 2025 Mon Tue Wed Thu Fri Sat Sun 1 2 3 4 5 6 7 8 9 10 11 12…" at bounding box center [178, 106] width 225 height 30
click at [598, 164] on icon at bounding box center [596, 169] width 6 height 10
click at [23, 255] on div at bounding box center [490, 263] width 980 height 526
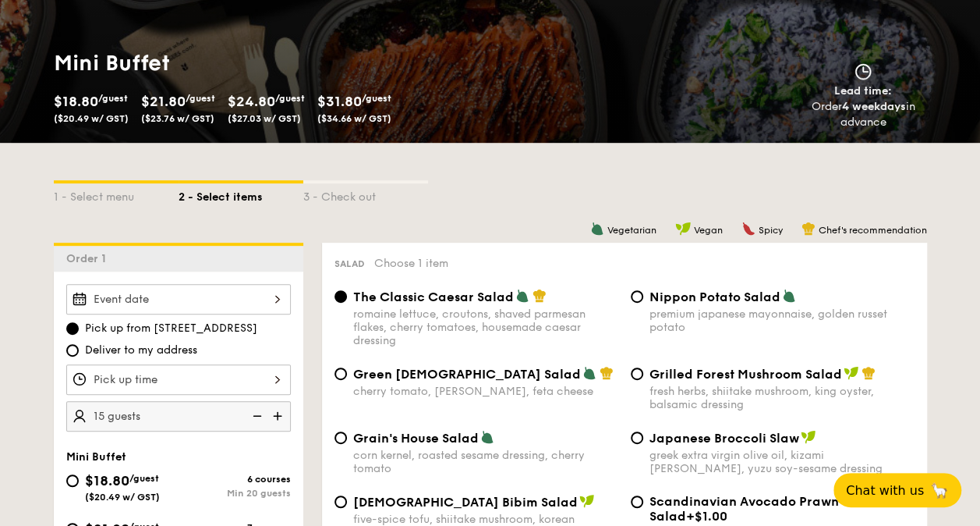
scroll to position [234, 0]
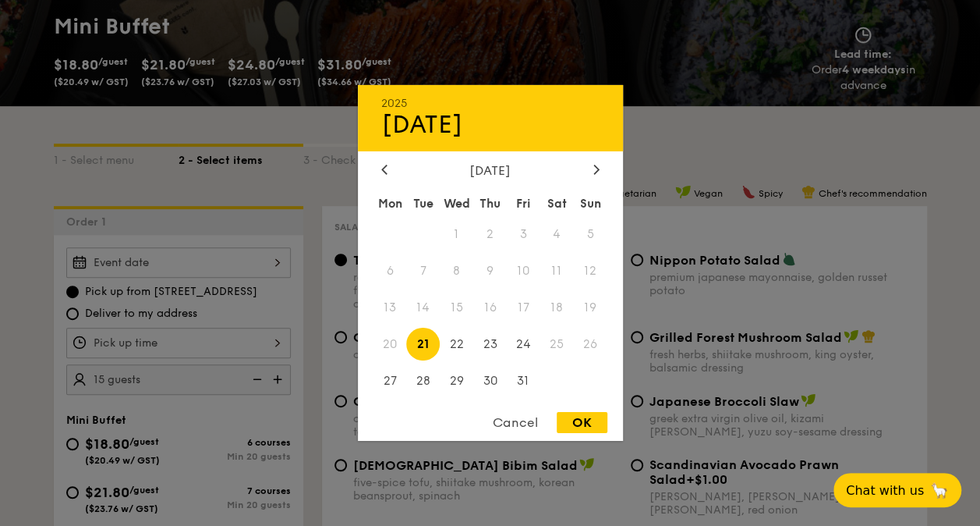
click at [206, 266] on div "2025 Oct 21 October 2025 Mon Tue Wed Thu Fri Sat Sun 1 2 3 4 5 6 7 8 9 10 11 12…" at bounding box center [178, 262] width 225 height 30
